Goal: Check status: Check status

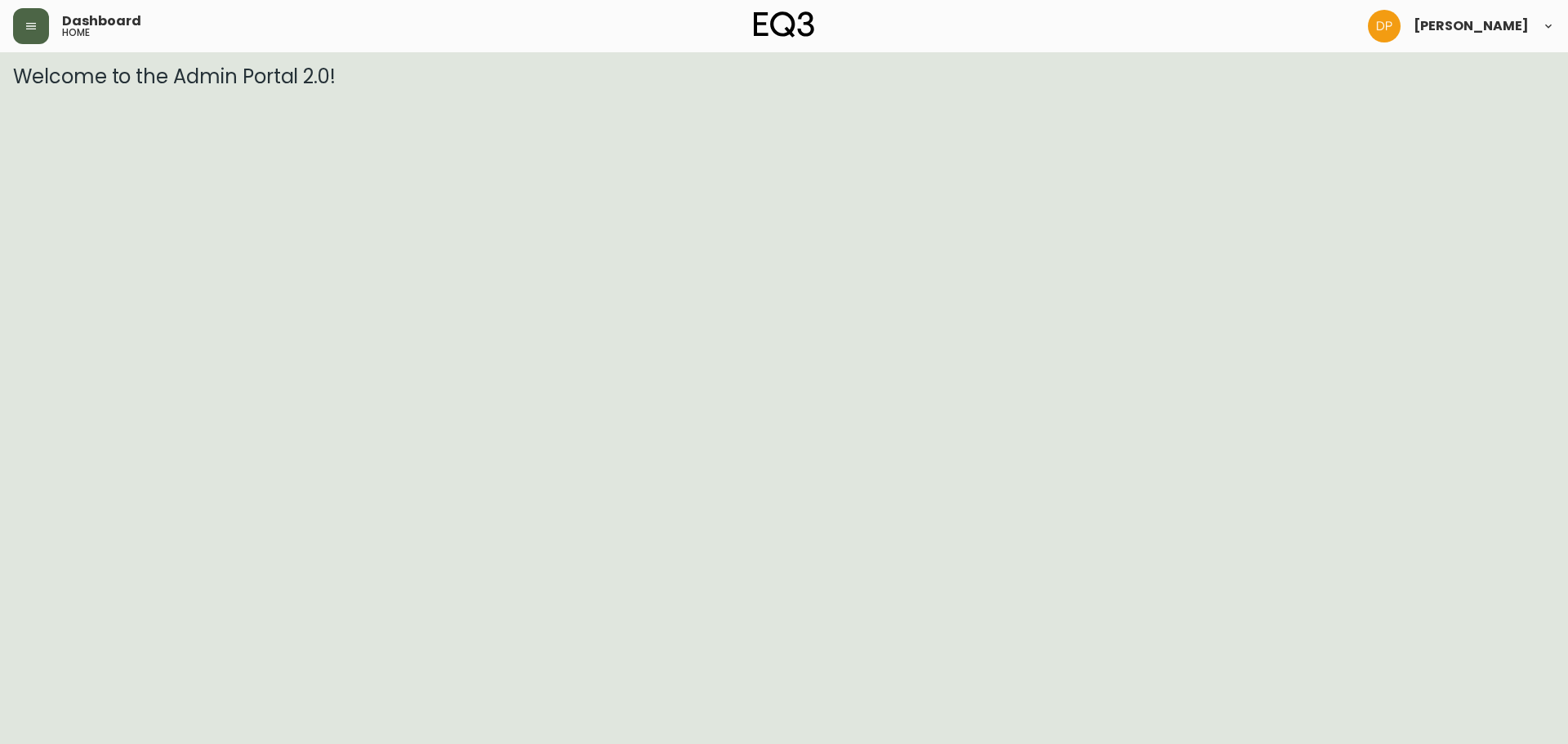
click at [41, 40] on button "button" at bounding box center [32, 27] width 36 height 36
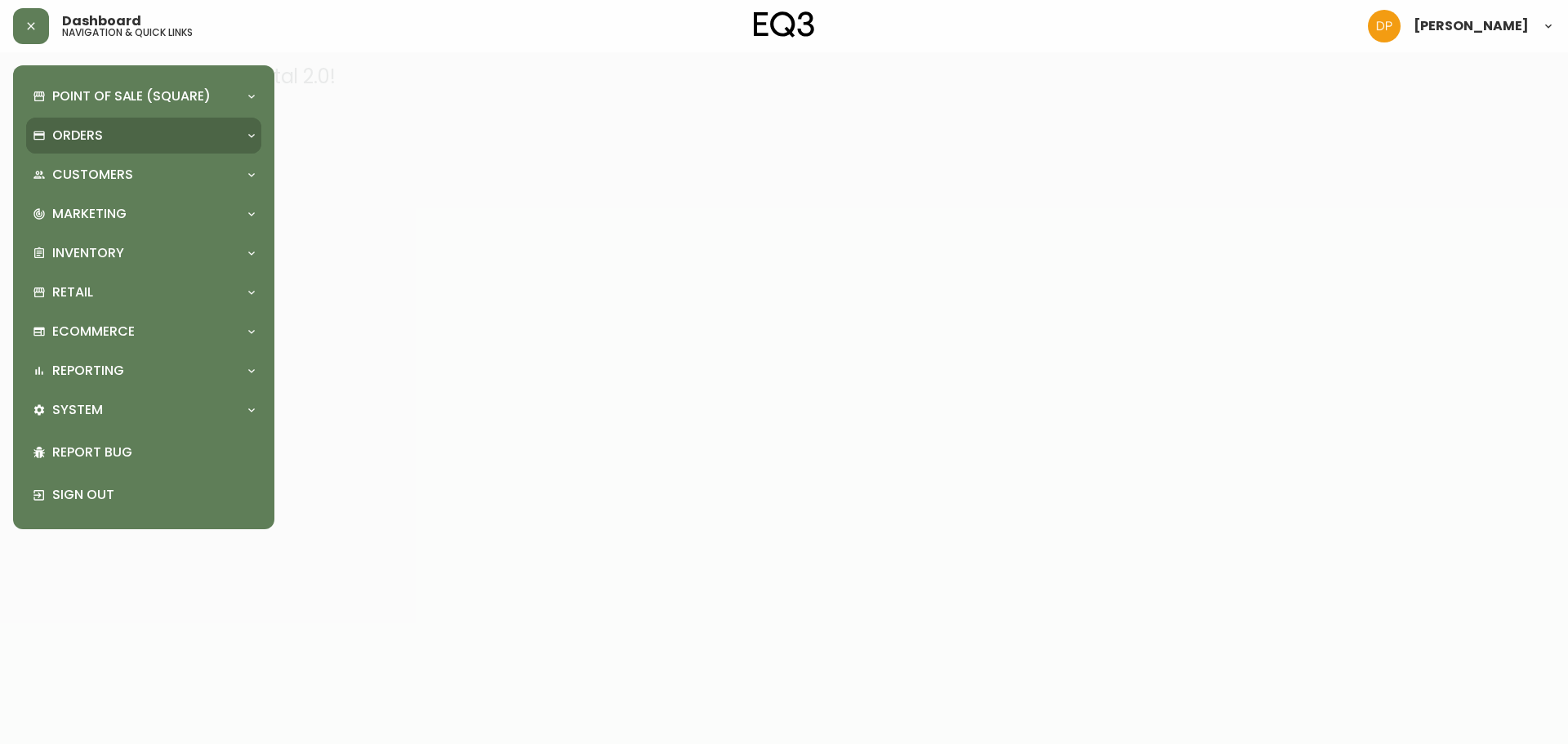
click at [53, 129] on p "Orders" at bounding box center [78, 135] width 51 height 18
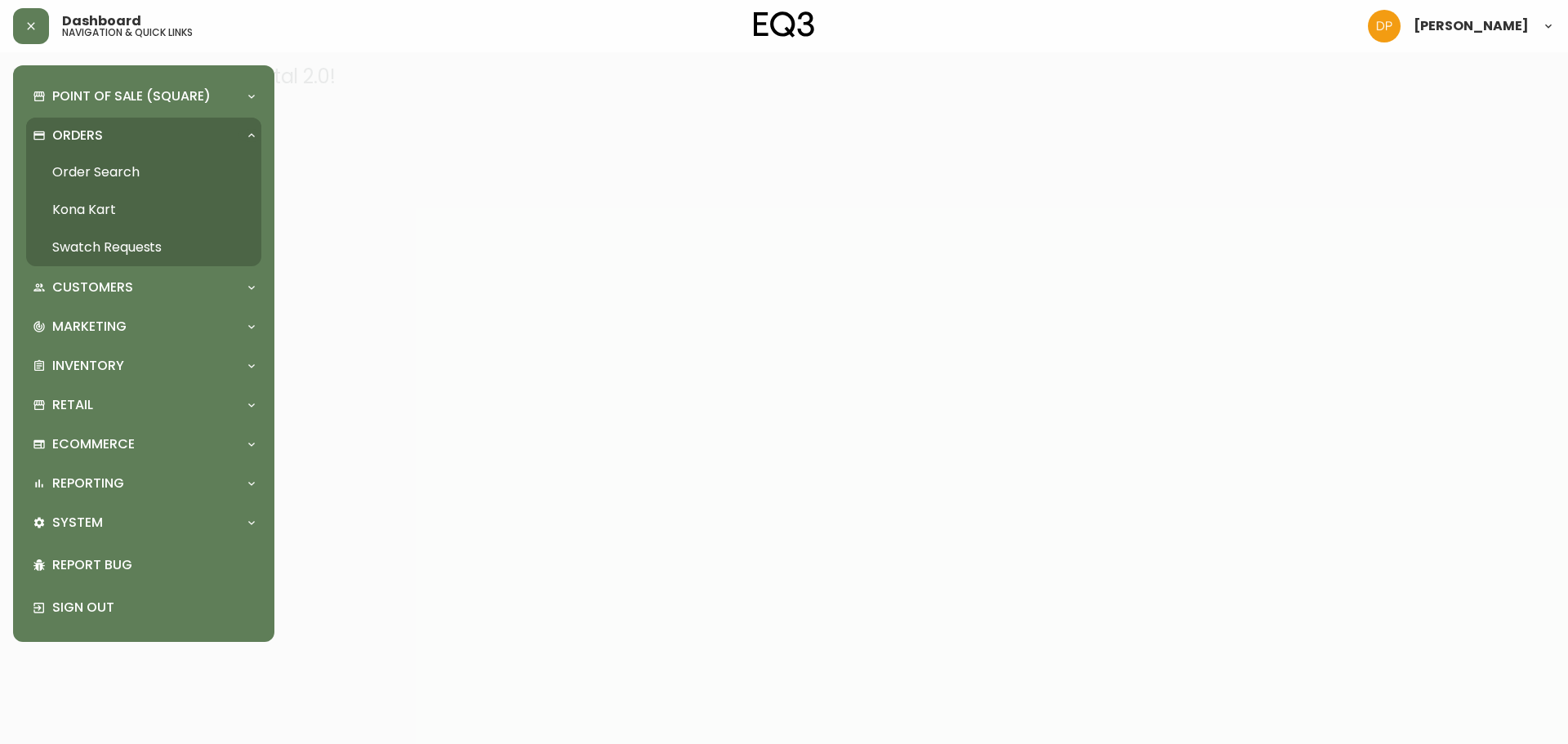
click at [195, 164] on link "Order Search" at bounding box center [144, 171] width 235 height 37
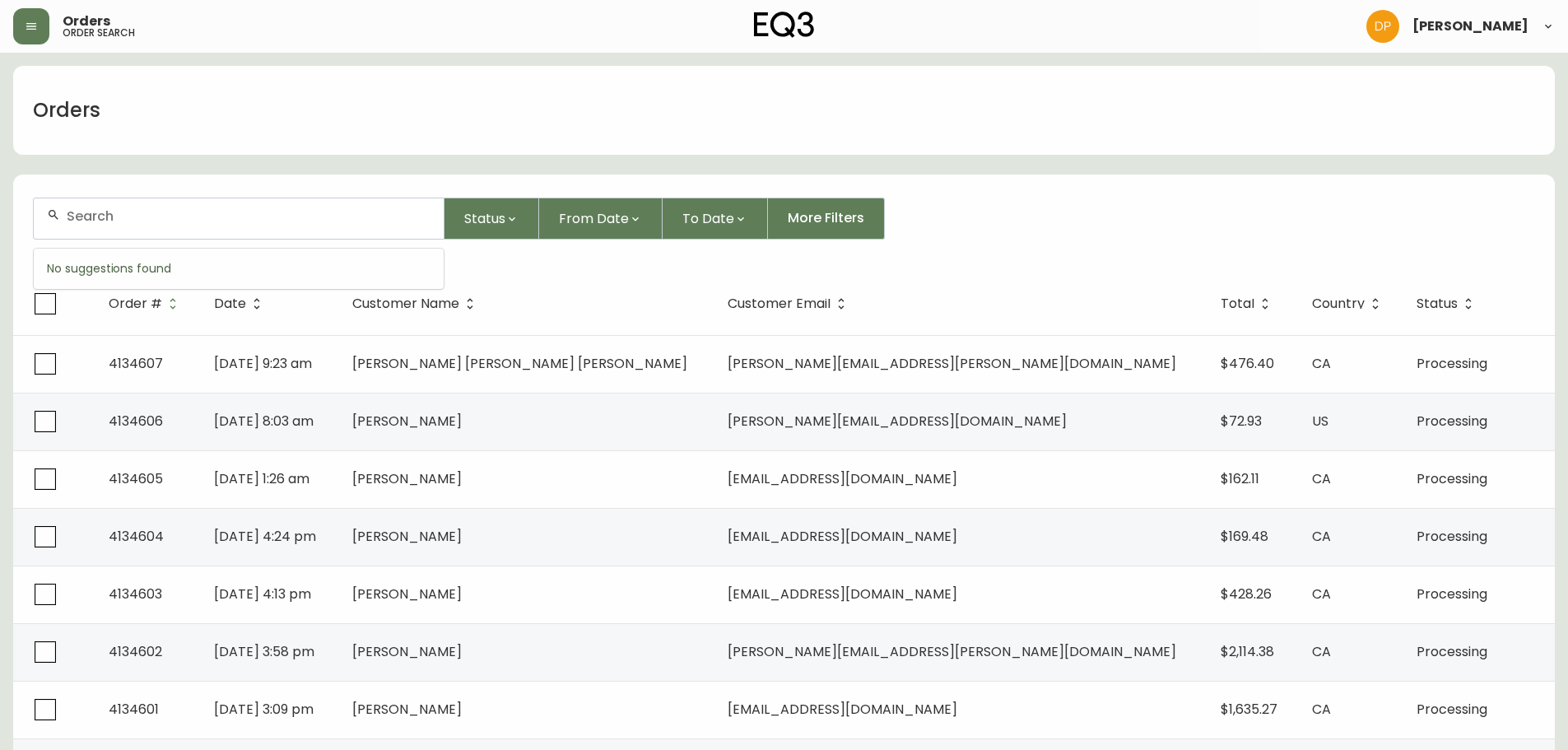
click at [165, 219] on input "text" at bounding box center [248, 216] width 364 height 15
paste input "4134296"
type input "4134296"
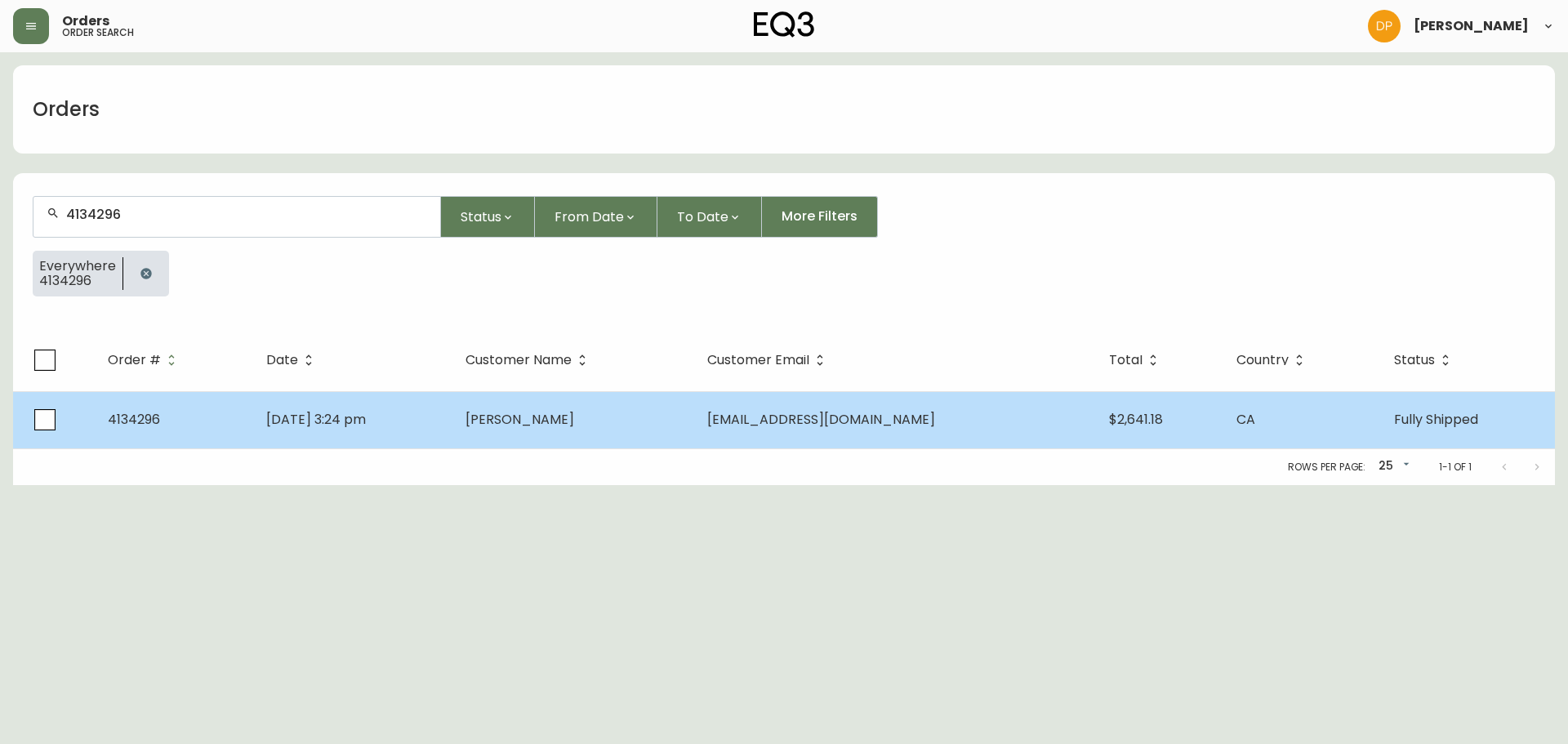
click at [325, 428] on span "[DATE] 3:24 pm" at bounding box center [316, 419] width 100 height 19
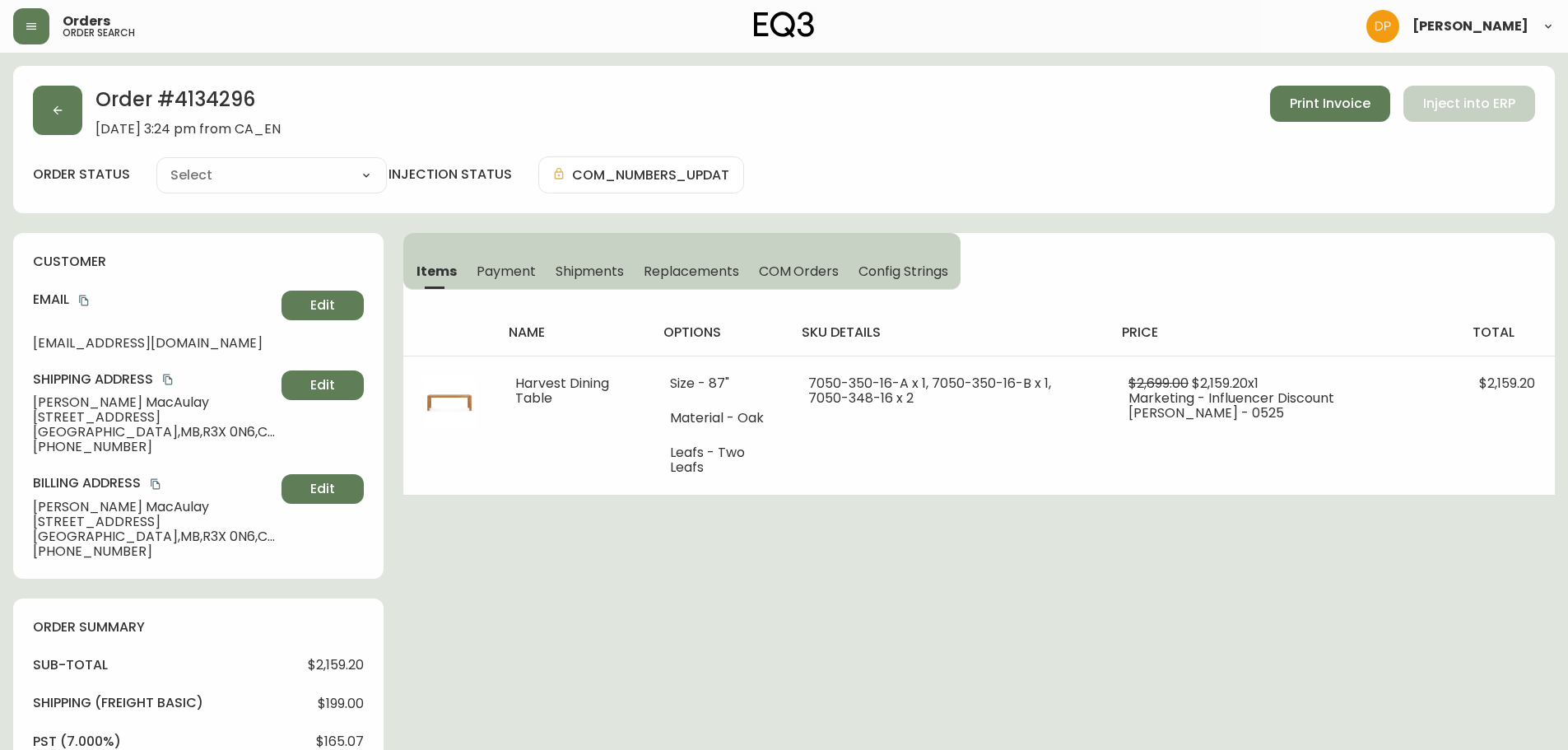
type input "Fully Shipped"
select select "FULLY_SHIPPED"
click at [88, 298] on icon "copy" at bounding box center [84, 300] width 12 height 12
